Goal: Task Accomplishment & Management: Complete application form

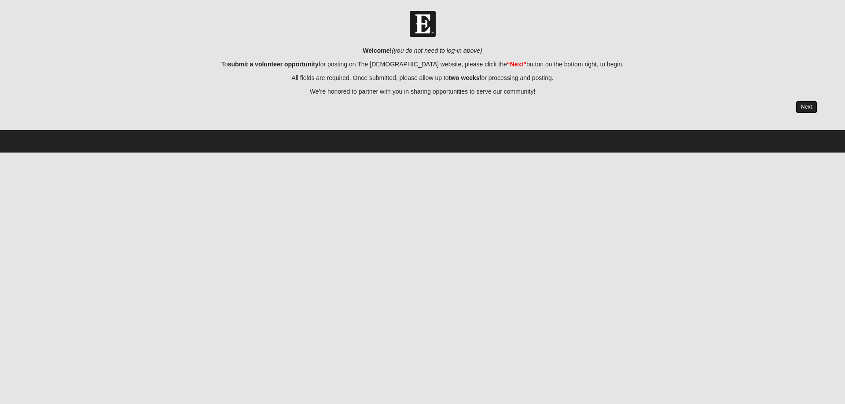
click at [675, 104] on link "Next" at bounding box center [806, 107] width 22 height 13
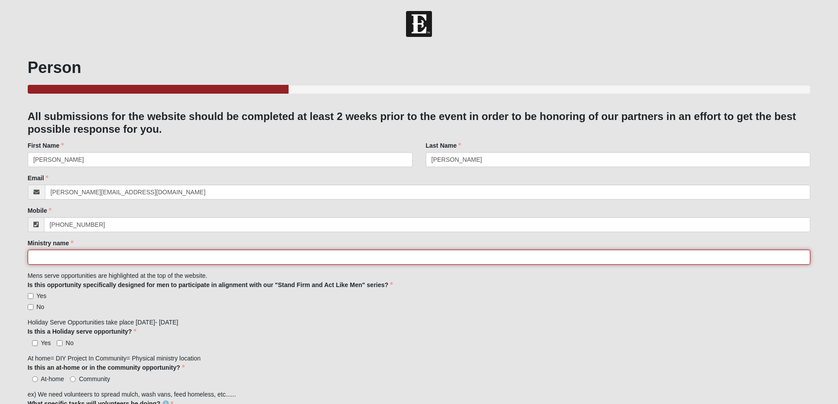
click at [73, 259] on input "Ministry name" at bounding box center [419, 257] width 783 height 15
type input "BEAM (Beaches Emergency Assistance Ministry)"
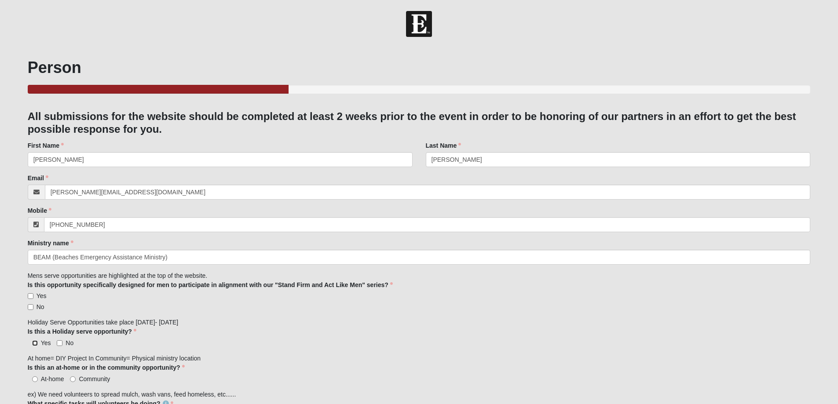
click at [34, 309] on input "Yes" at bounding box center [35, 343] width 6 height 6
checkbox input "true"
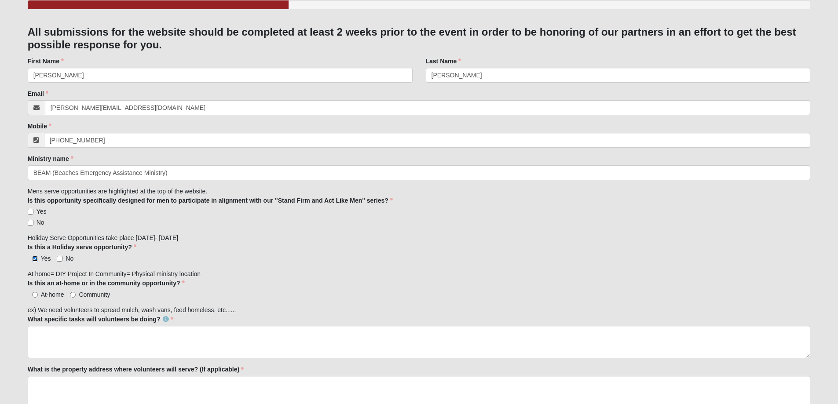
scroll to position [88, 0]
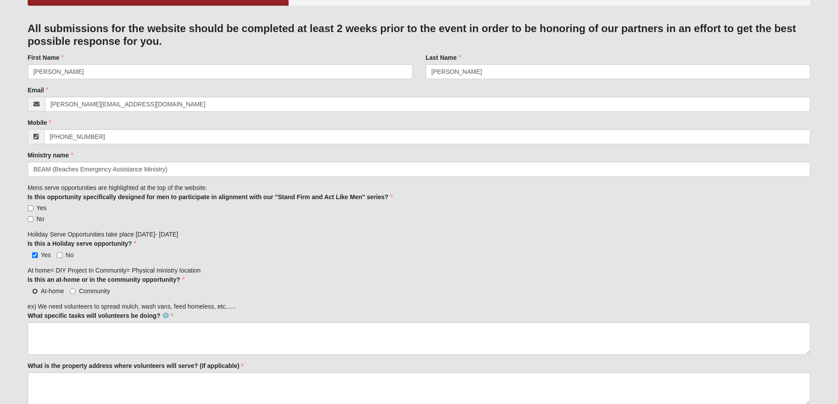
click at [34, 291] on input "At-home" at bounding box center [35, 292] width 6 height 6
radio input "true"
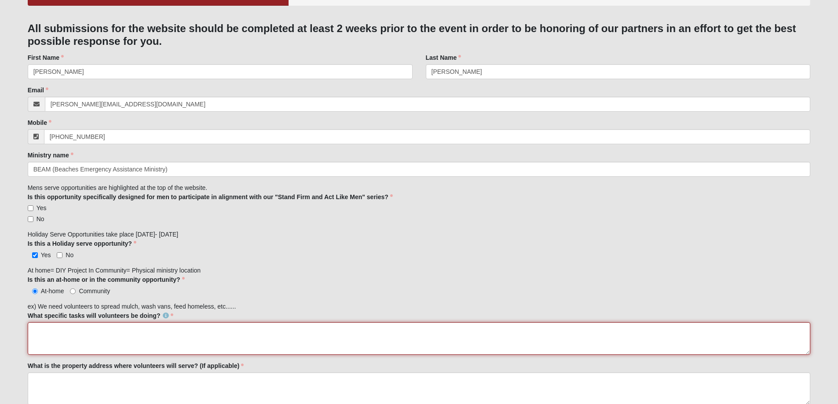
drag, startPoint x: 39, startPoint y: 327, endPoint x: 49, endPoint y: 329, distance: 10.3
click at [39, 309] on textarea "What specific tasks will volunteers be doing?" at bounding box center [419, 338] width 783 height 33
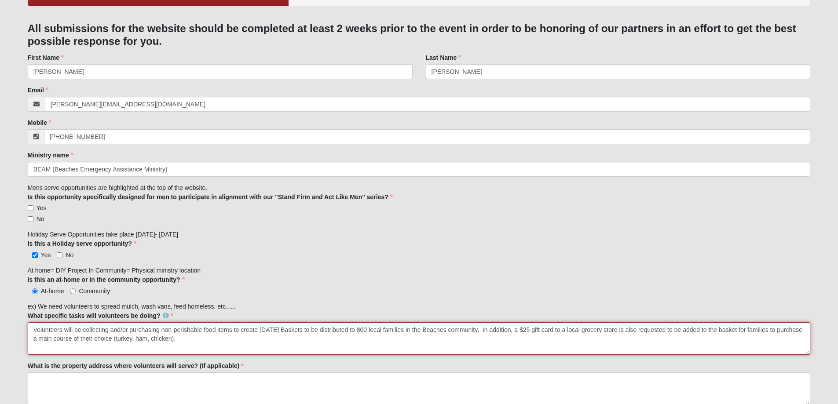
click at [675, 309] on textarea "Volunteers will be collecting and/or purchasing non-perishable food items to cr…" at bounding box center [419, 338] width 783 height 33
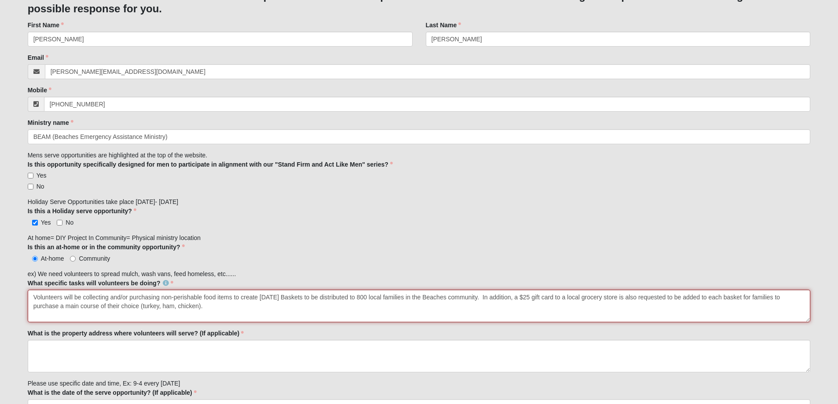
scroll to position [176, 0]
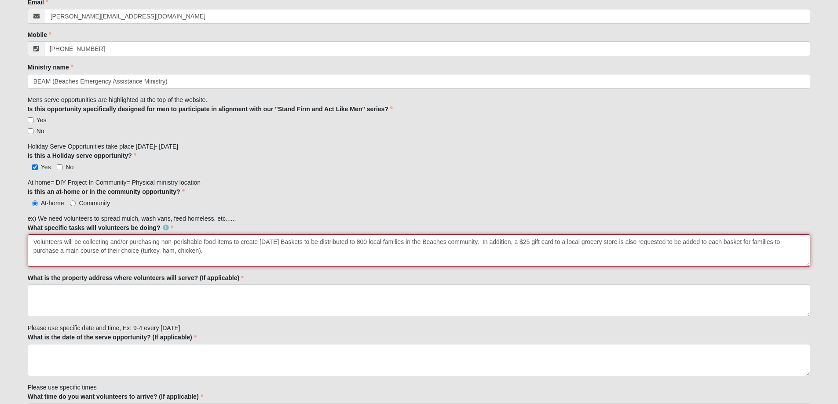
type textarea "Volunteers will be collecting and/or purchasing non-perishable food items to cr…"
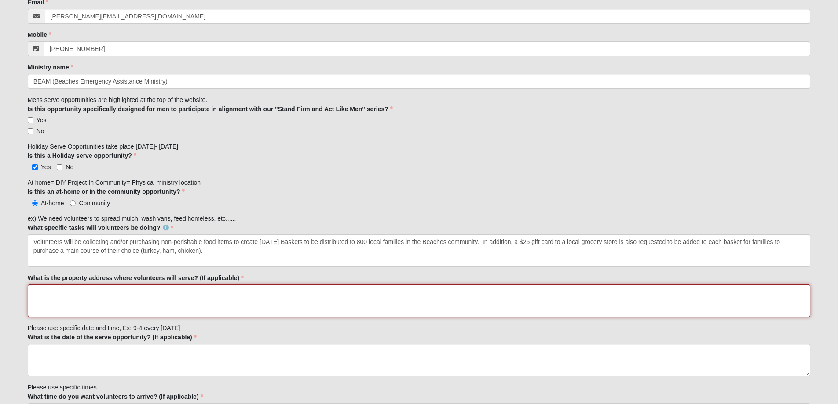
click at [44, 293] on textarea "What is the property address where volunteers will serve? (If applicable)" at bounding box center [419, 301] width 783 height 33
type textarea "N/A"
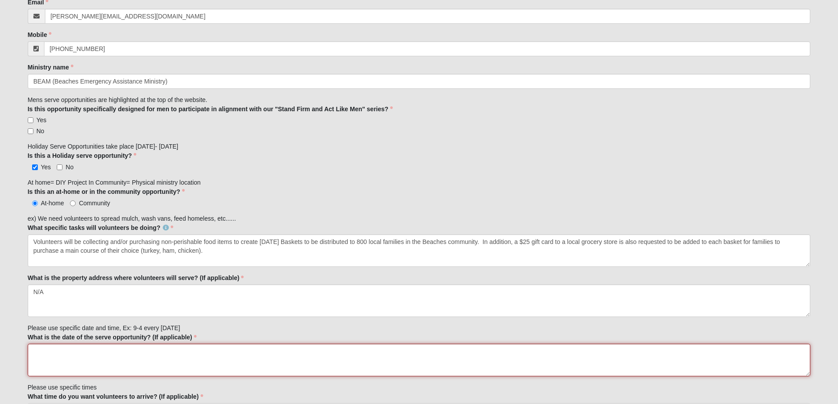
click at [41, 309] on textarea "What is the date of the serve opportunity? (If applicable)" at bounding box center [419, 360] width 783 height 33
click at [34, 309] on textarea "What is the date of the serve opportunity? (If applicable)" at bounding box center [419, 360] width 783 height 33
click at [187, 309] on textarea "Registration to sign up to donate a basket runs from [DATE] - [DATE]." at bounding box center [419, 360] width 783 height 33
click at [295, 309] on textarea "Registration to sign up to donate a basket runs from [DATE] - [DATE]." at bounding box center [419, 360] width 783 height 33
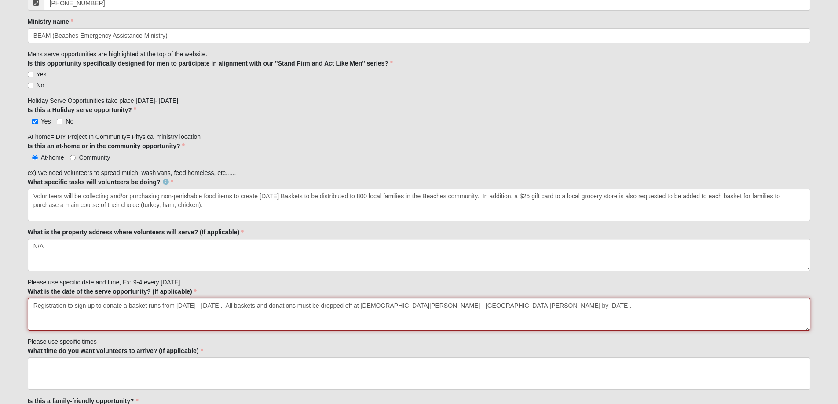
scroll to position [264, 0]
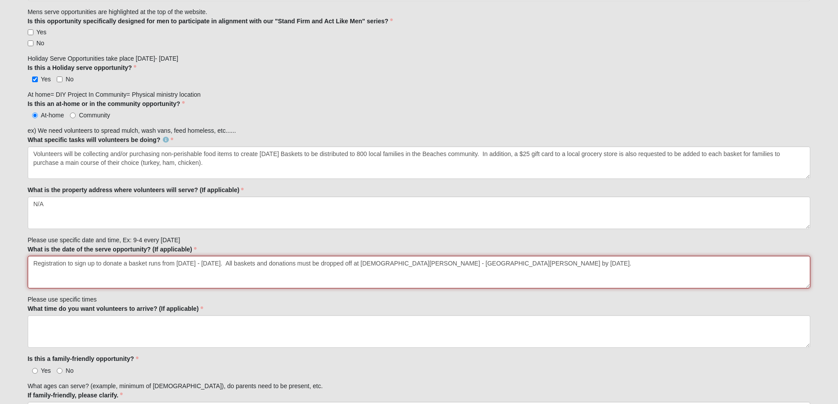
type textarea "Registration to sign up to donate a basket runs from [DATE] - [DATE]. All baske…"
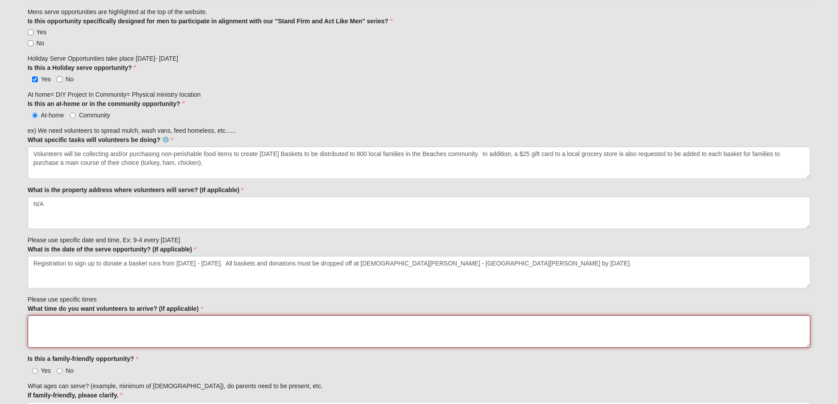
click at [39, 309] on textarea "What time do you want volunteers to arrive? (If applicable)" at bounding box center [419, 331] width 783 height 33
type textarea "N/A"
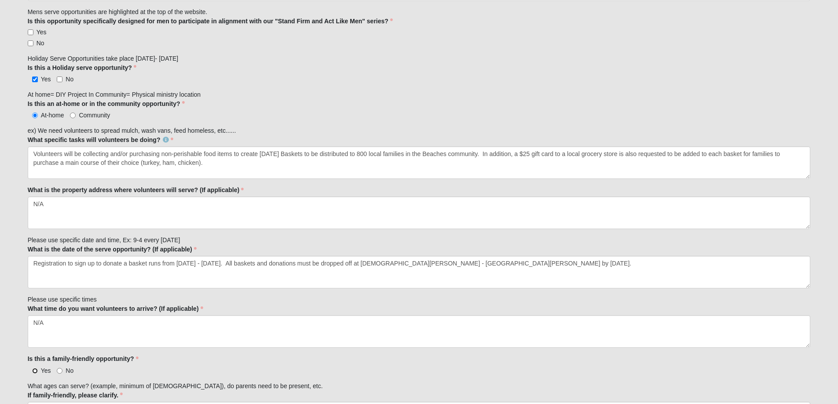
click at [34, 309] on input "Yes" at bounding box center [35, 371] width 6 height 6
radio input "true"
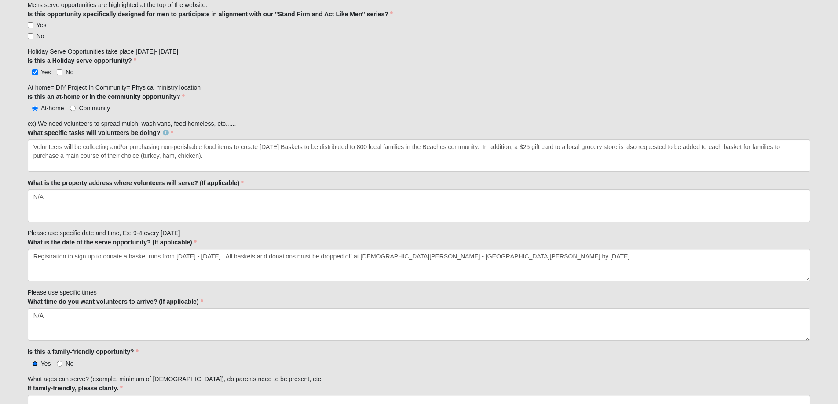
scroll to position [440, 0]
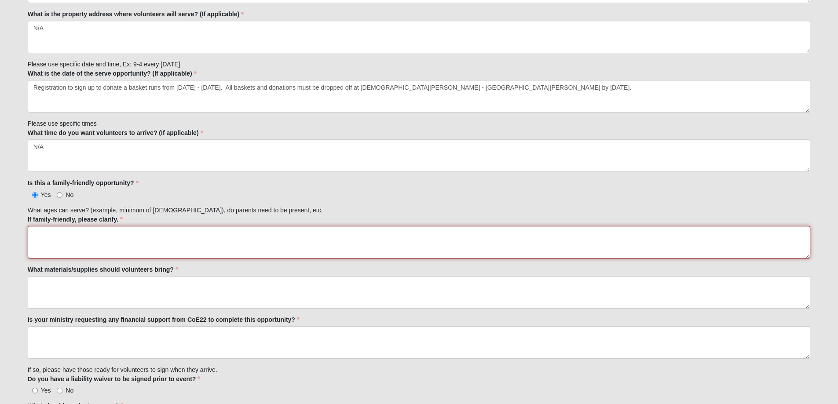
click at [47, 231] on textarea "If family-friendly, please clarify." at bounding box center [419, 242] width 783 height 33
type textarea "This is a DIY project and all members of the family can contribute/participate!"
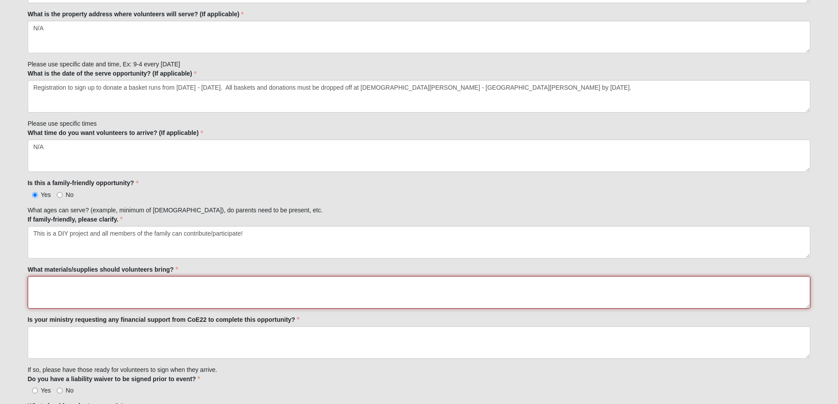
click at [59, 282] on textarea "What materials/supplies should volunteers bring?" at bounding box center [419, 292] width 783 height 33
click at [98, 282] on textarea "A list of requested items is included" at bounding box center [419, 292] width 783 height 33
click at [99, 281] on textarea "A list of requested items is included" at bounding box center [419, 292] width 783 height 33
click at [105, 283] on textarea "A list of requested items is included" at bounding box center [419, 292] width 783 height 33
click at [99, 282] on textarea "A list of requested items is included" at bounding box center [419, 292] width 783 height 33
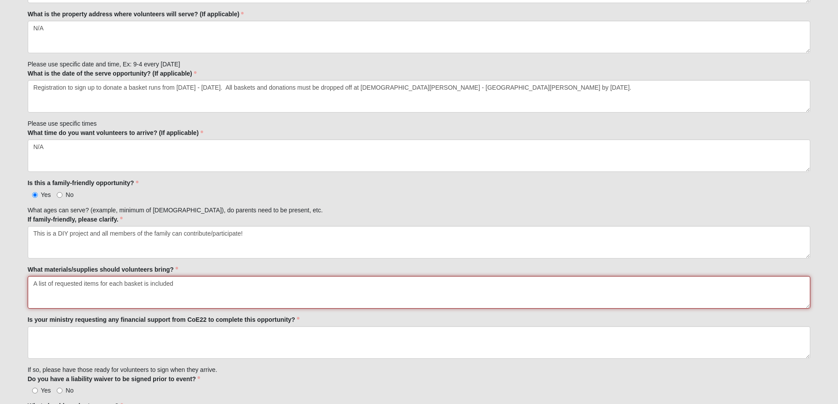
click at [198, 285] on textarea "A list of requested items for each basket is included" at bounding box center [419, 292] width 783 height 33
click at [175, 282] on textarea "A list of requested items for each basket is included in the attached flyer." at bounding box center [419, 292] width 783 height 33
type textarea "A list of requested items for each basket is included on the attached flyer."
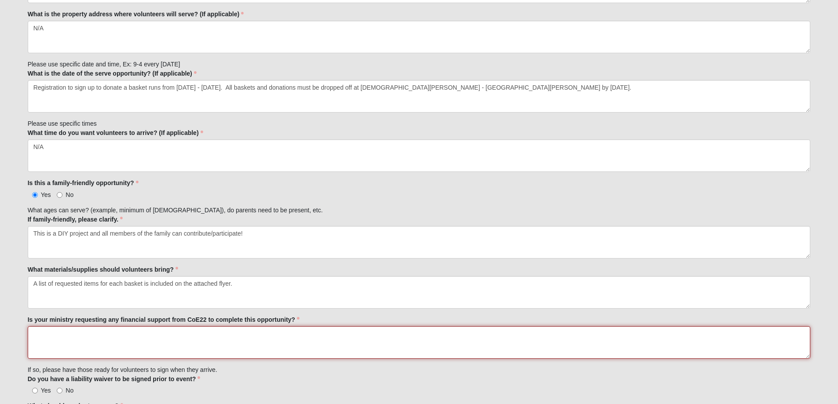
click at [45, 309] on textarea "Is your ministry requesting any financial support from CoE22 to complete this o…" at bounding box center [419, 342] width 783 height 33
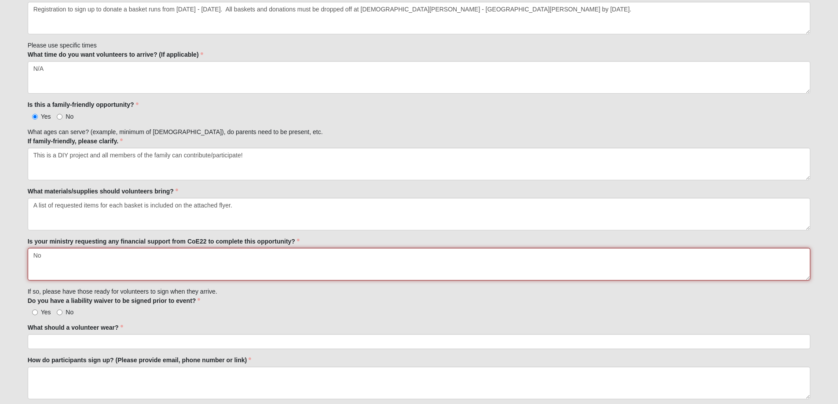
scroll to position [528, 0]
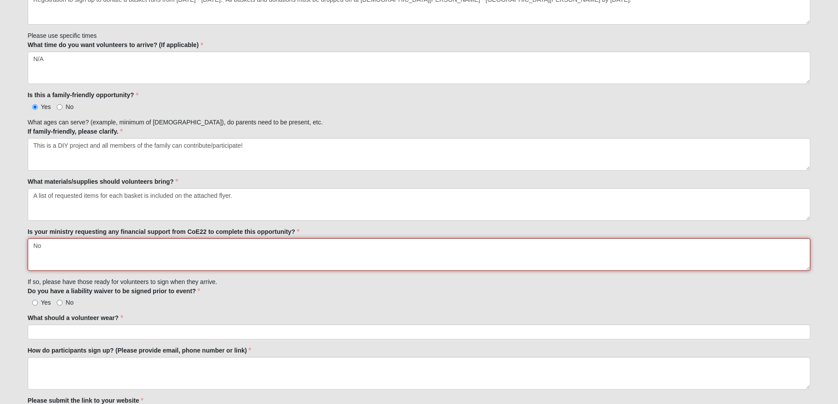
type textarea "No"
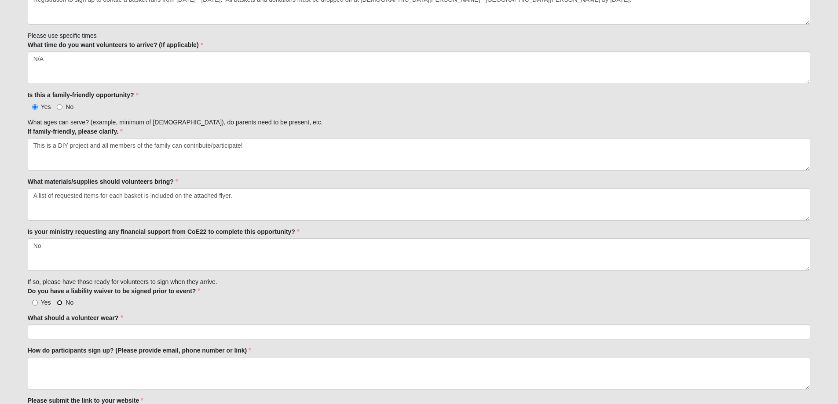
click at [60, 300] on input "No" at bounding box center [60, 303] width 6 height 6
radio input "true"
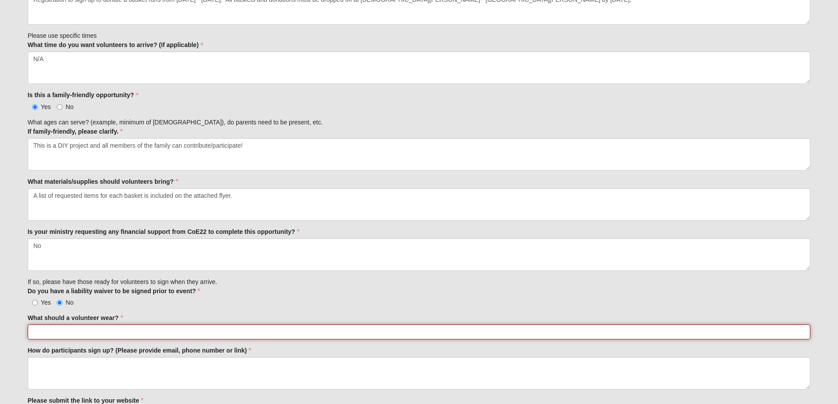
click at [63, 309] on input "What should a volunteer wear?" at bounding box center [419, 332] width 783 height 15
type input "N/A"
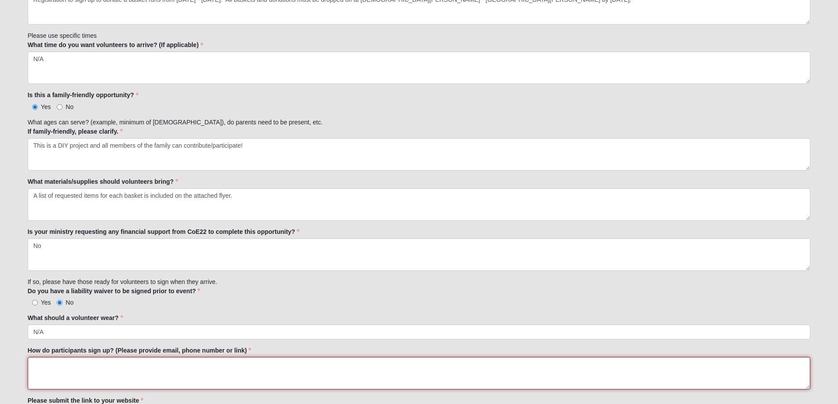
click at [53, 309] on textarea "How do participants sign up? (Please provide email, phone number or link)" at bounding box center [419, 373] width 783 height 33
click at [35, 309] on textarea "How do participants sign up? (Please provide email, phone number or link)" at bounding box center [419, 373] width 783 height 33
paste textarea "[URL][DOMAIN_NAME]"
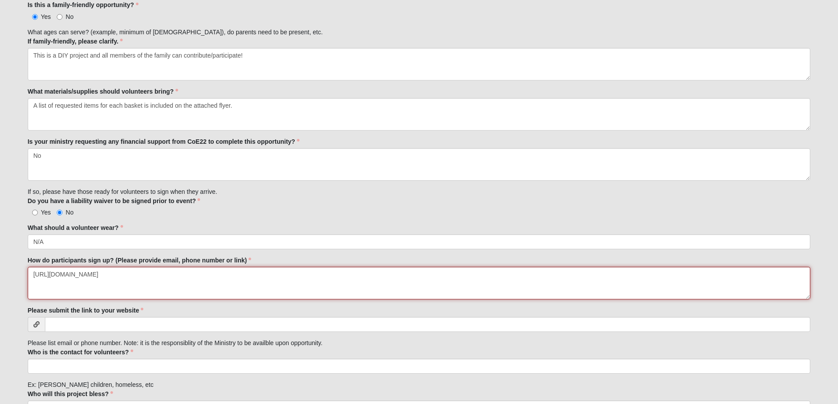
scroll to position [660, 0]
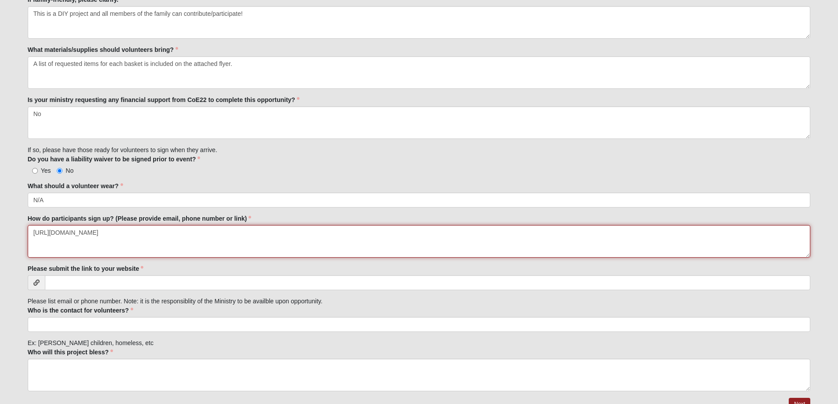
type textarea "[URL][DOMAIN_NAME]"
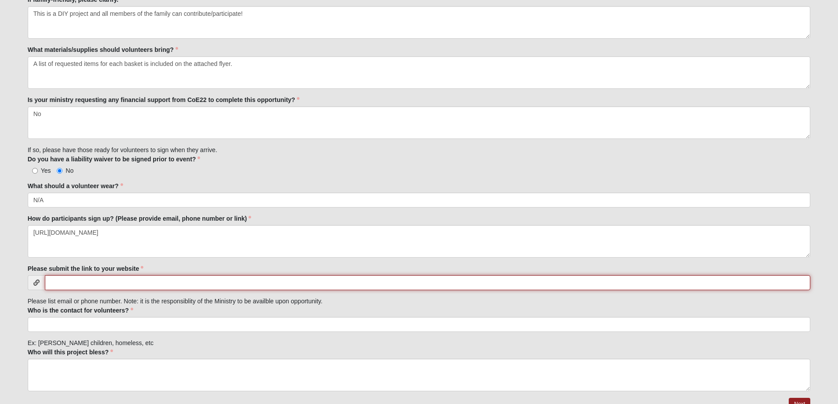
click at [68, 283] on input "Please submit the link to your website" at bounding box center [428, 282] width 766 height 15
click at [51, 282] on input "Please submit the link to your website" at bounding box center [428, 282] width 766 height 15
paste input "[URL][DOMAIN_NAME]"
type input "[URL][DOMAIN_NAME]"
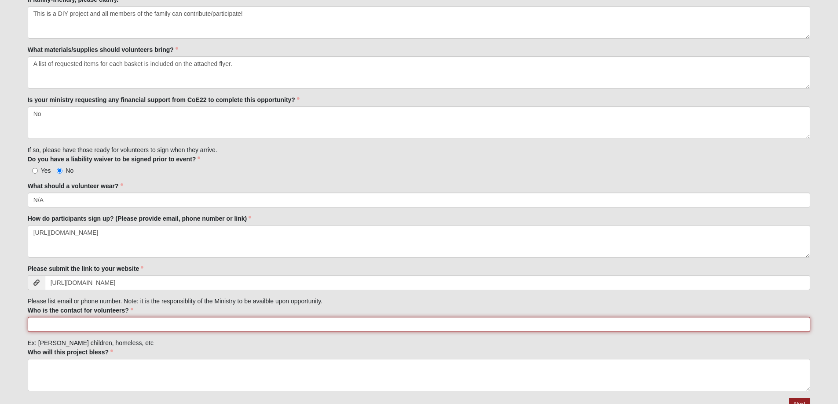
click at [33, 309] on input "Who is the contact for volunteers?" at bounding box center [419, 324] width 783 height 15
type input "[PERSON_NAME], [PHONE_NUMBER], [EMAIL_ADDRESS][DOMAIN_NAME]"
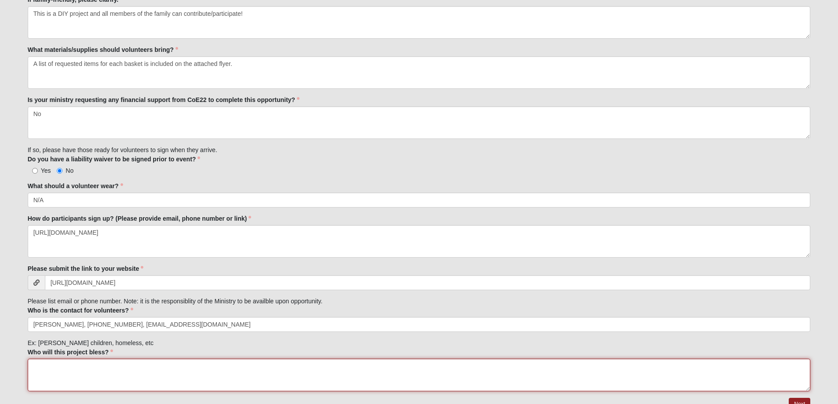
click at [51, 309] on textarea "Who will this project bless?" at bounding box center [419, 375] width 783 height 33
type textarea "*"
click at [81, 309] on textarea "800 local families in our Beaches Community" at bounding box center [419, 375] width 783 height 33
drag, startPoint x: 89, startPoint y: 366, endPoint x: 273, endPoint y: 400, distance: 187.5
click at [93, 309] on textarea "800 local families in need in our Beaches Community" at bounding box center [419, 375] width 783 height 33
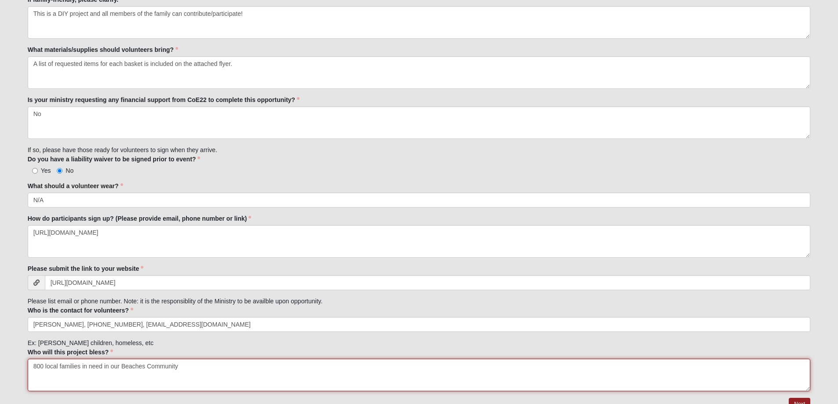
click at [89, 309] on textarea "800 local families in need in our Beaches Community" at bounding box center [419, 375] width 783 height 33
click at [232, 309] on textarea "800 local families in need in our Beaches Community" at bounding box center [419, 375] width 783 height 33
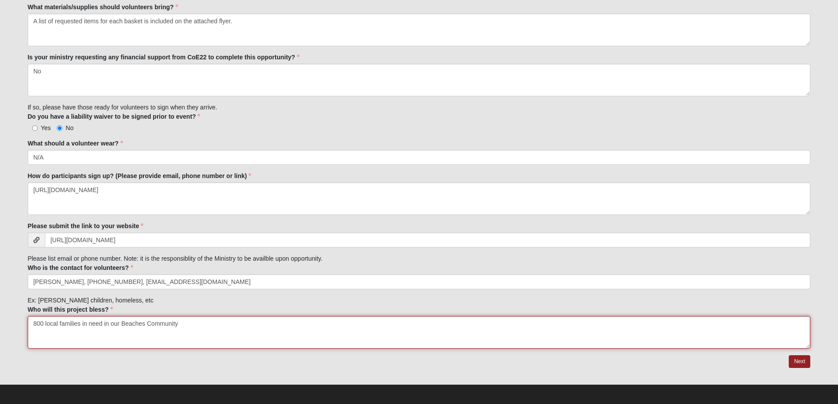
scroll to position [706, 0]
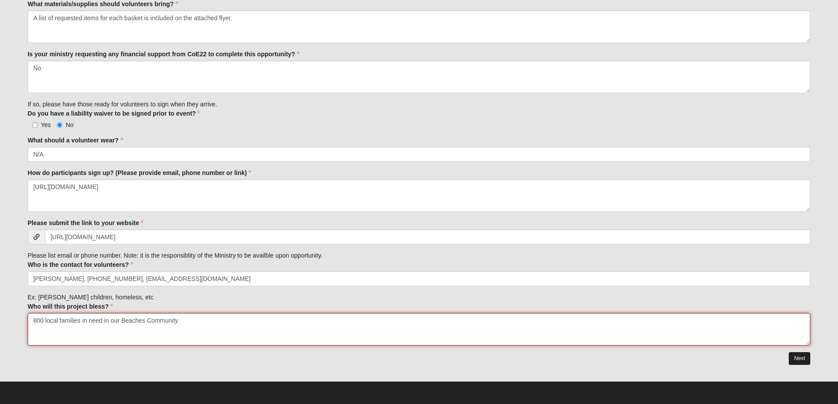
type textarea "800 local families in need in our Beaches Community"
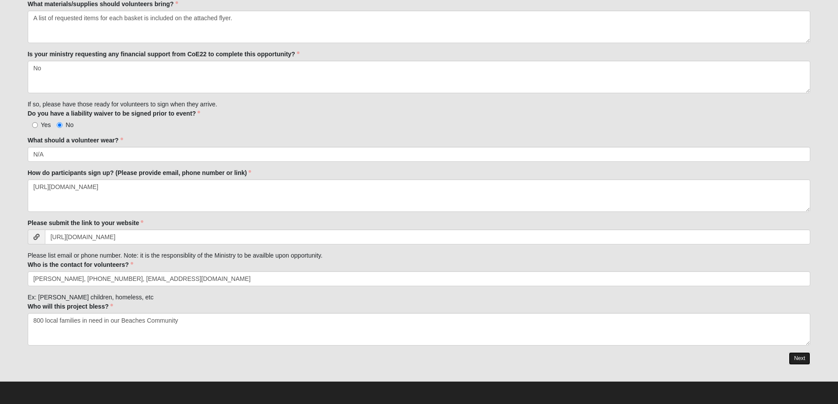
click at [675, 309] on link "Next" at bounding box center [800, 358] width 22 height 13
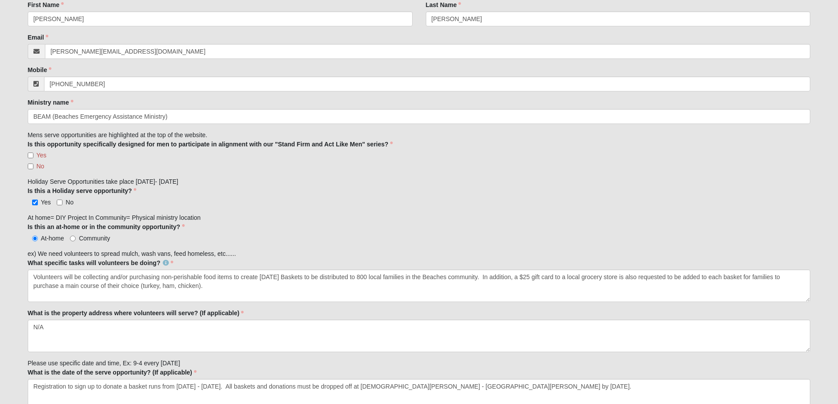
scroll to position [176, 0]
click at [29, 166] on input "No" at bounding box center [31, 166] width 6 height 6
checkbox input "true"
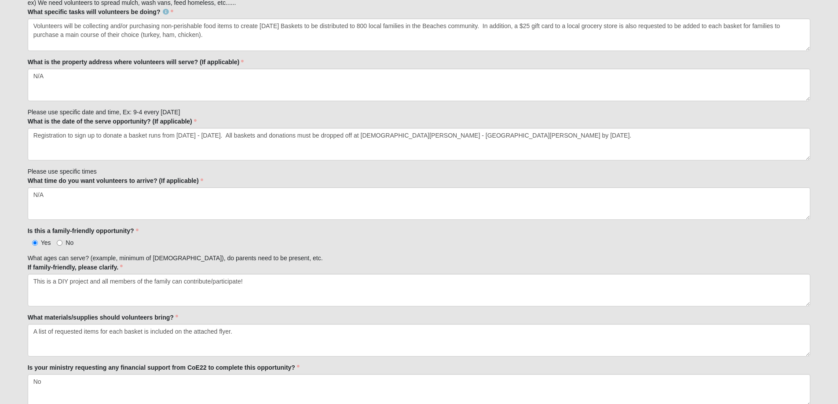
scroll to position [440, 0]
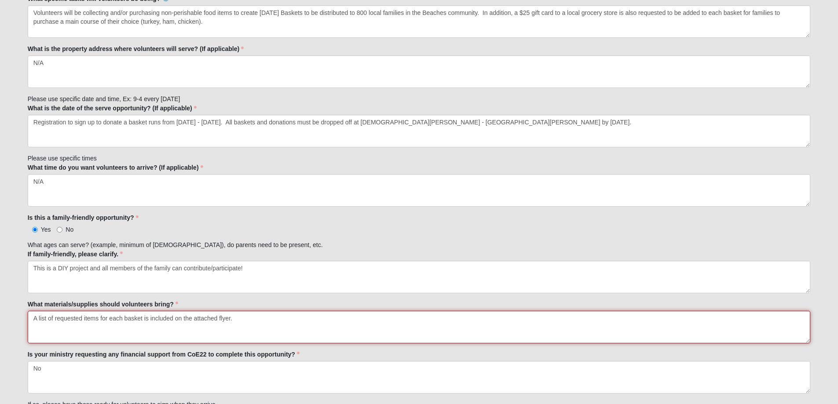
click at [235, 309] on textarea "A list of requested items for each basket is included on the attached flyer." at bounding box center [419, 327] width 783 height 33
click at [41, 309] on textarea "A list of requested items for each basket is included on the attached flyer." at bounding box center [419, 327] width 783 height 33
click at [107, 309] on textarea "A list of requested items for each basket is included on the attached flyer." at bounding box center [419, 327] width 783 height 33
click at [48, 309] on textarea "A list of requested items for each basket is included on the attached flyer." at bounding box center [419, 327] width 783 height 33
click at [229, 309] on textarea "List of requested items for each basket is included on the attached flyer." at bounding box center [419, 327] width 783 height 33
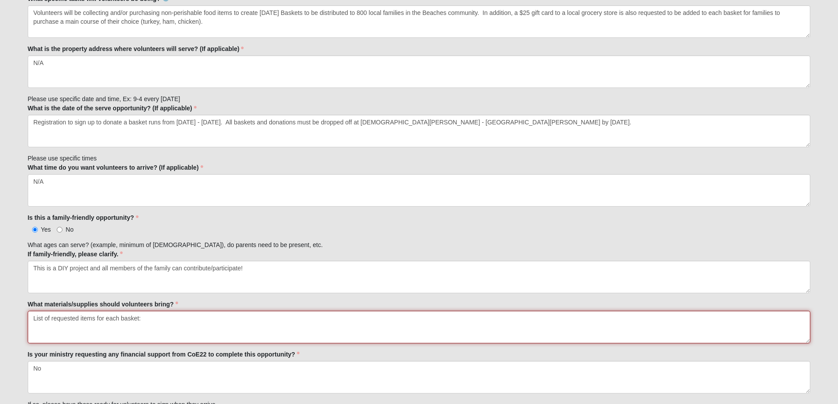
click at [37, 309] on textarea "List of requested items for each basket:" at bounding box center [419, 327] width 783 height 33
click at [150, 309] on textarea "List of requested items for each basket:" at bounding box center [419, 327] width 783 height 33
paste textarea "Please place items in a reusable grocery bag with handles for easy distribution…"
click at [35, 309] on textarea "List of requested items for each basket: Please place items in a reusable groce…" at bounding box center [419, 327] width 783 height 33
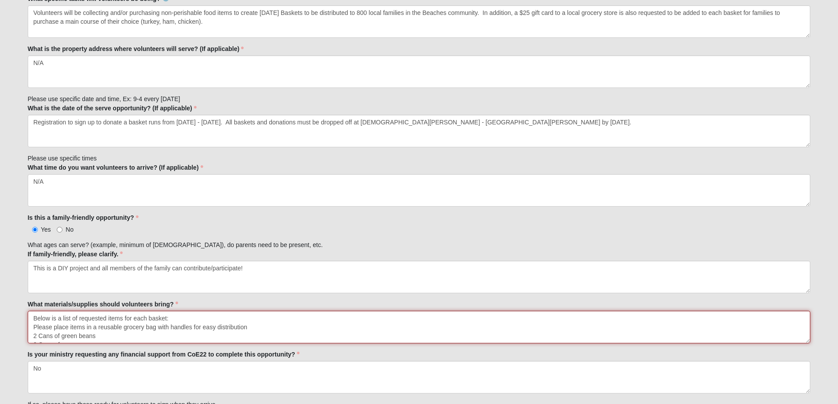
click at [180, 309] on textarea "Below is a list of requested items for each basket: Please place items in a reu…" at bounding box center [419, 327] width 783 height 33
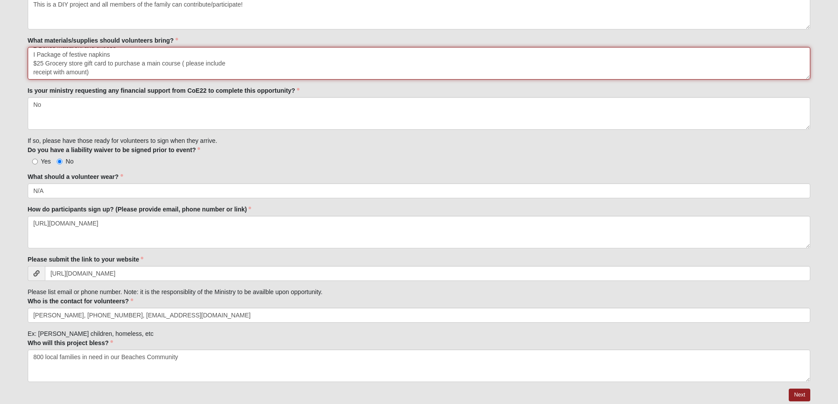
scroll to position [740, 0]
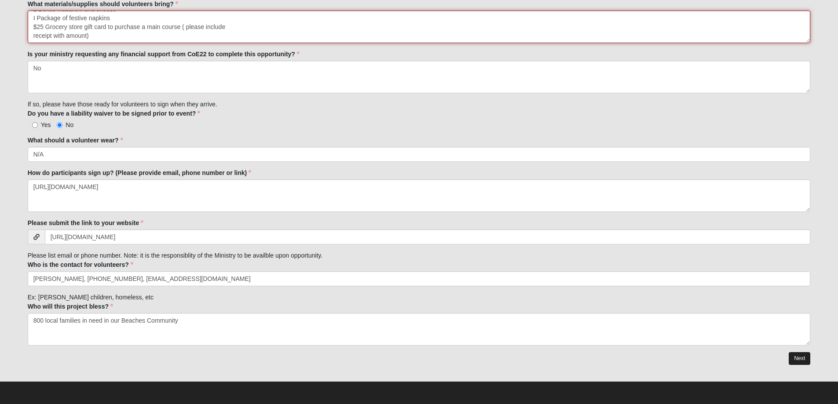
type textarea "Below is a list of requested items for each basket: Please place items in a reu…"
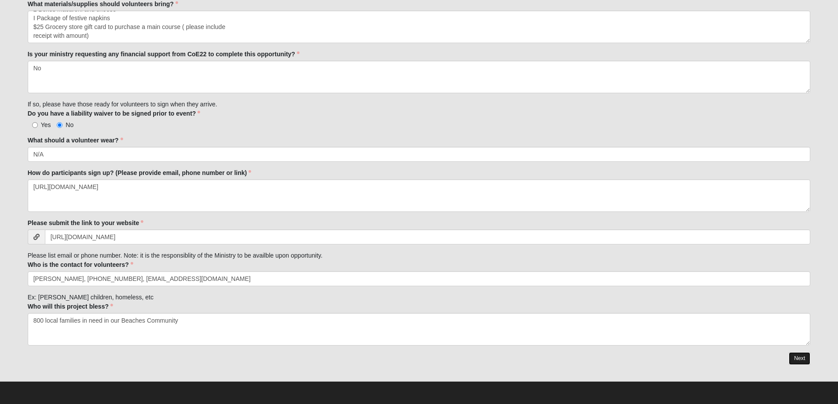
click at [675, 309] on link "Next" at bounding box center [800, 358] width 22 height 13
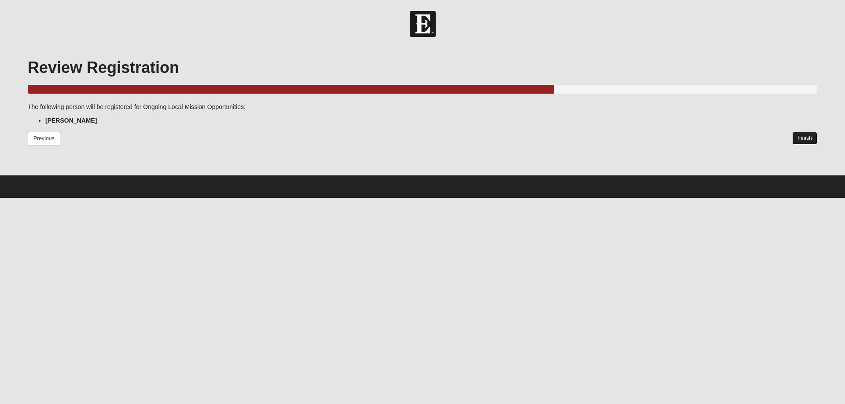
click at [675, 136] on link "Finish" at bounding box center [804, 138] width 25 height 13
